Goal: Check status: Check status

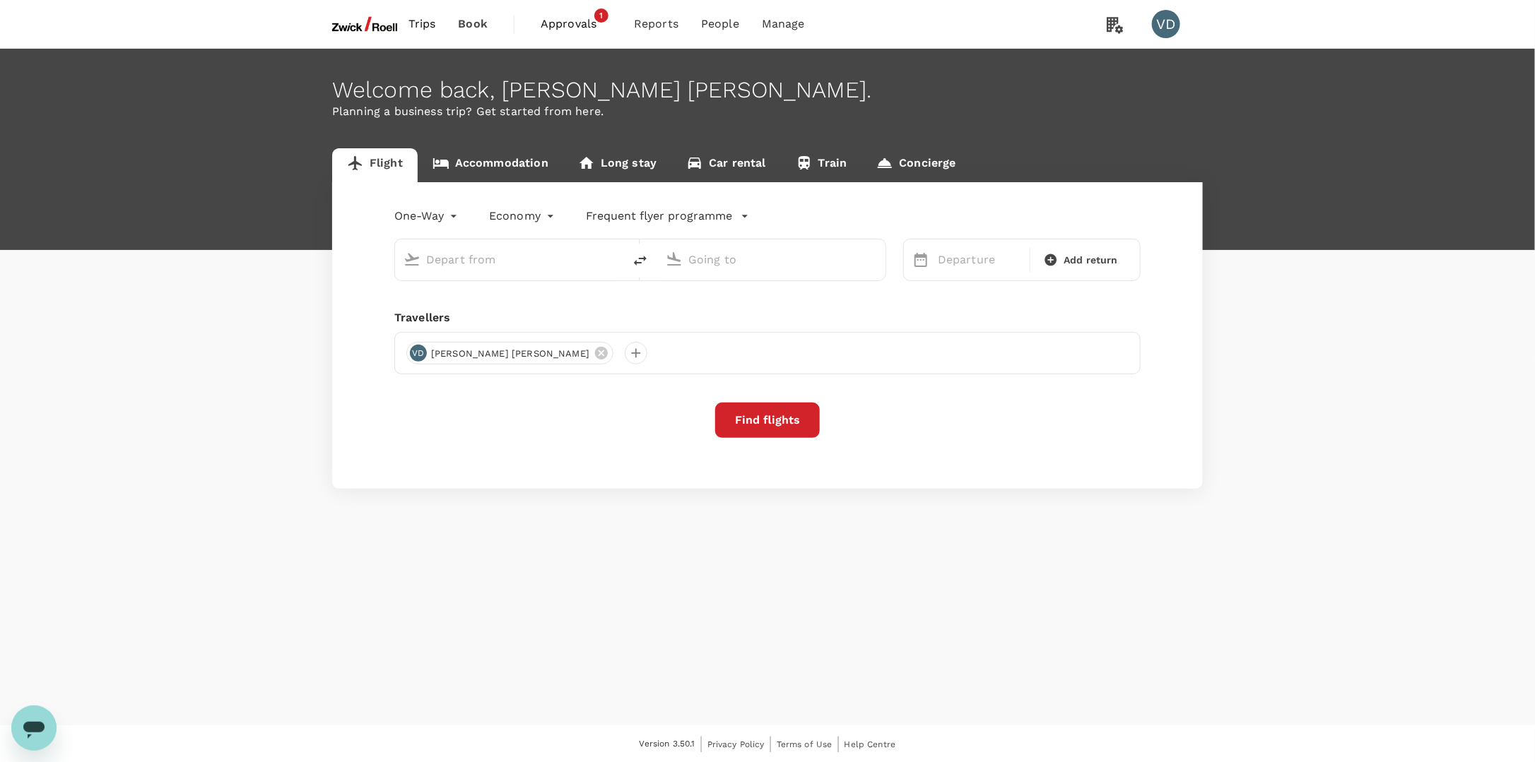
type input "Incheon Intl (ICN)"
type input "[GEOGRAPHIC_DATA], [GEOGRAPHIC_DATA] (any)"
type input "Incheon Intl (ICN)"
type input "[GEOGRAPHIC_DATA], [GEOGRAPHIC_DATA] (any)"
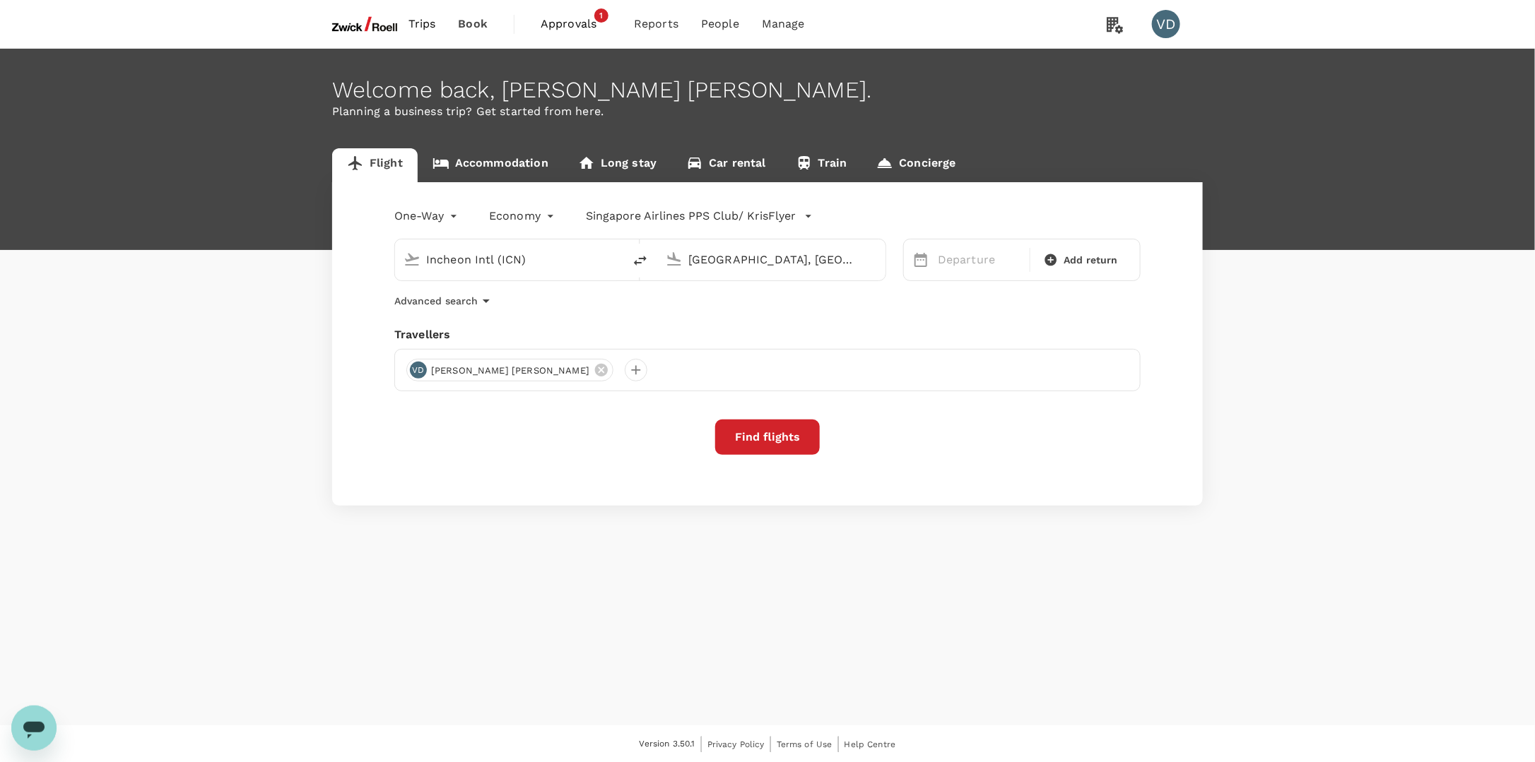
click at [577, 25] on span "Approvals" at bounding box center [575, 24] width 71 height 17
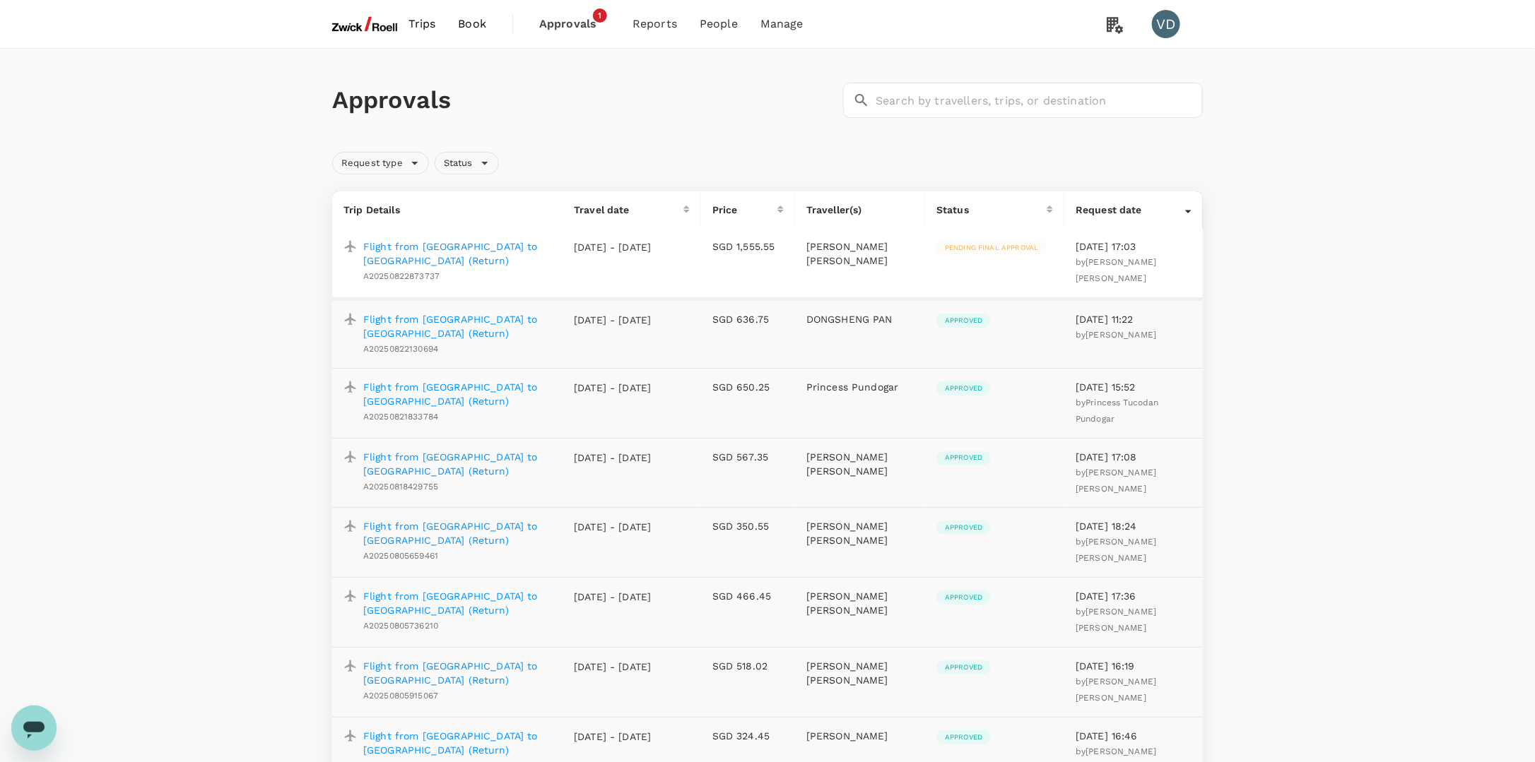
click at [488, 242] on p "Flight from [GEOGRAPHIC_DATA] to [GEOGRAPHIC_DATA] (Return)" at bounding box center [457, 254] width 188 height 28
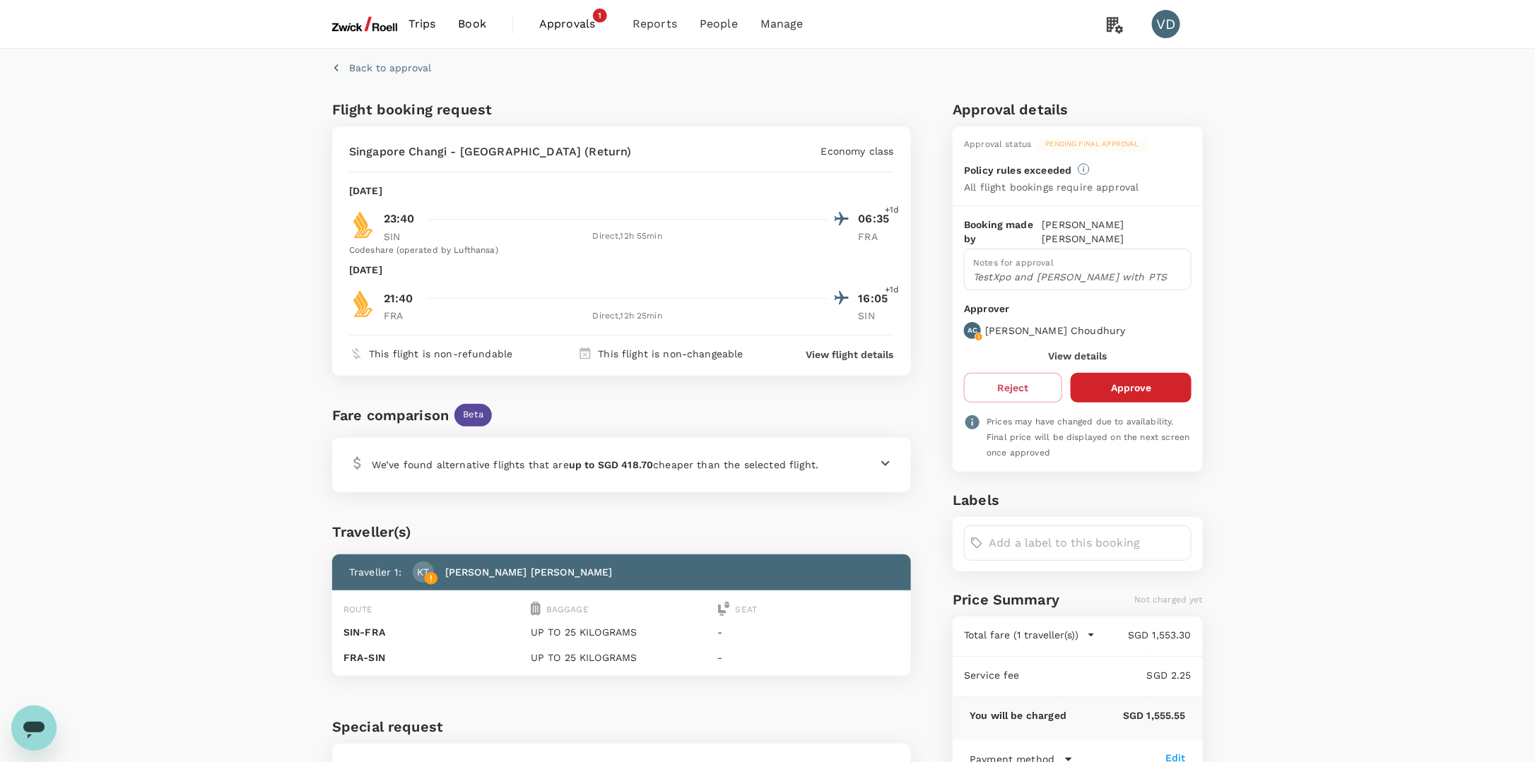
click at [357, 69] on p "Back to approval" at bounding box center [390, 68] width 82 height 14
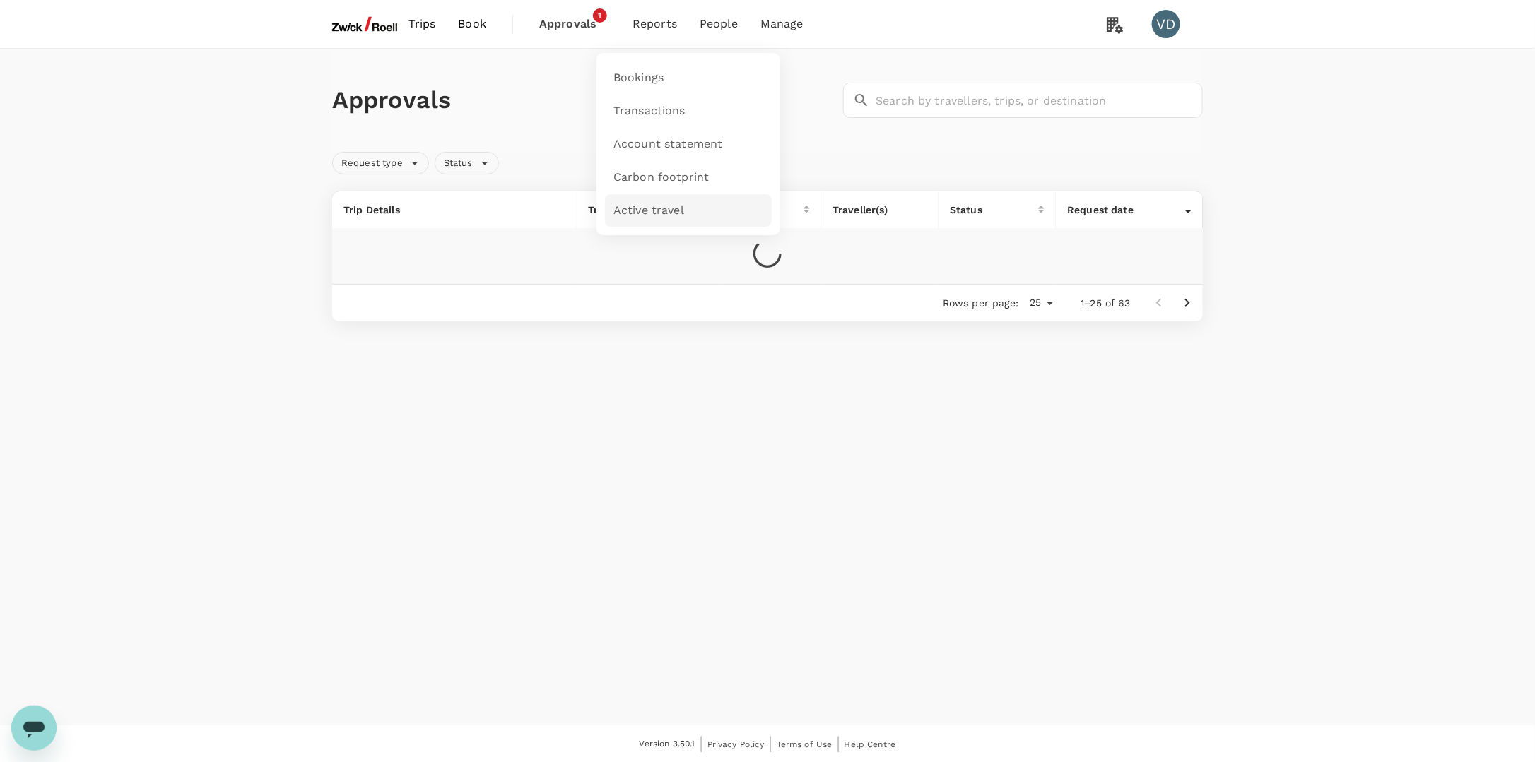
click at [660, 216] on span "Active travel" at bounding box center [648, 211] width 71 height 16
